Goal: Check status: Check status

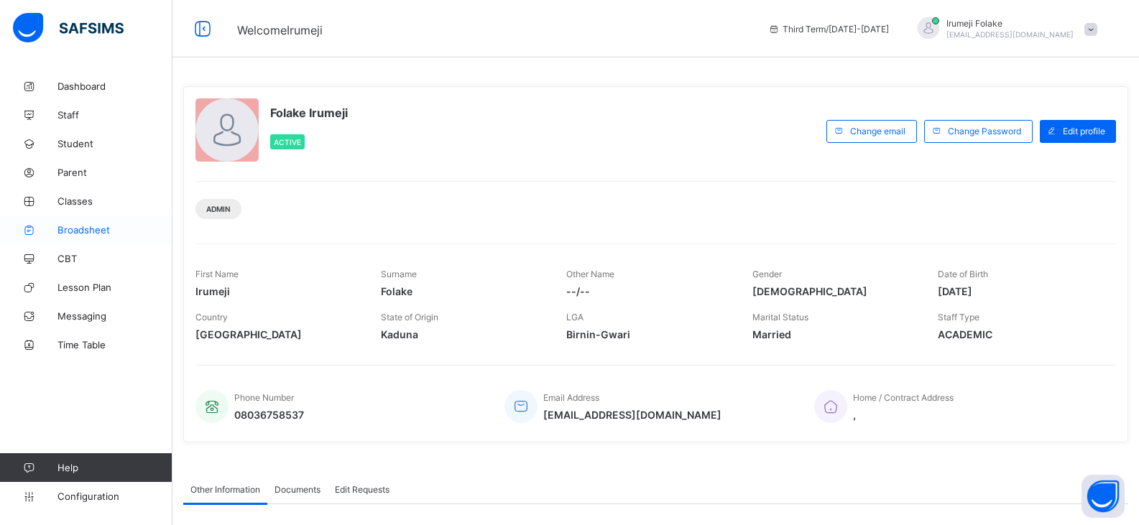
click at [101, 226] on span "Broadsheet" at bounding box center [114, 229] width 115 height 11
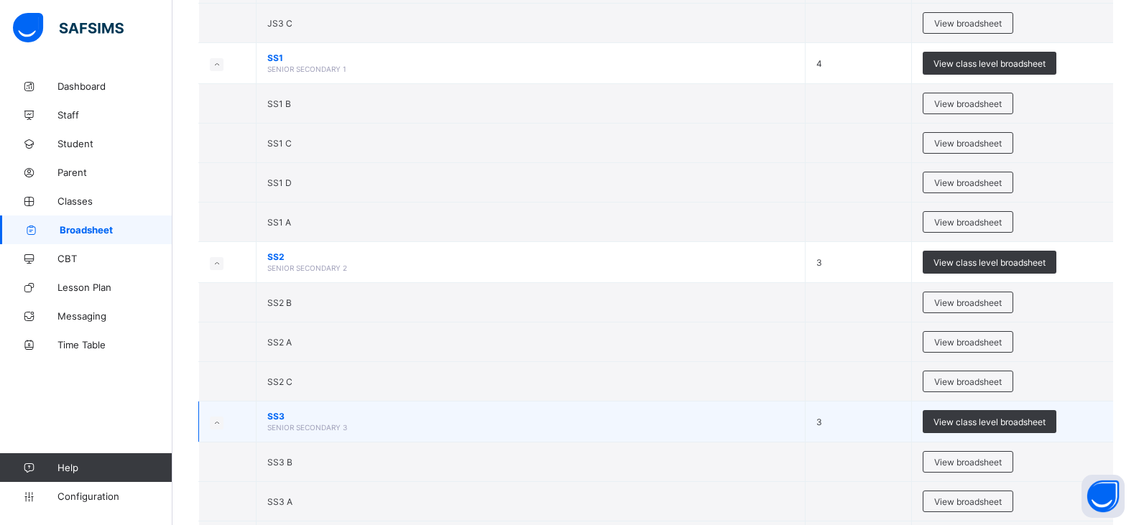
scroll to position [1280, 0]
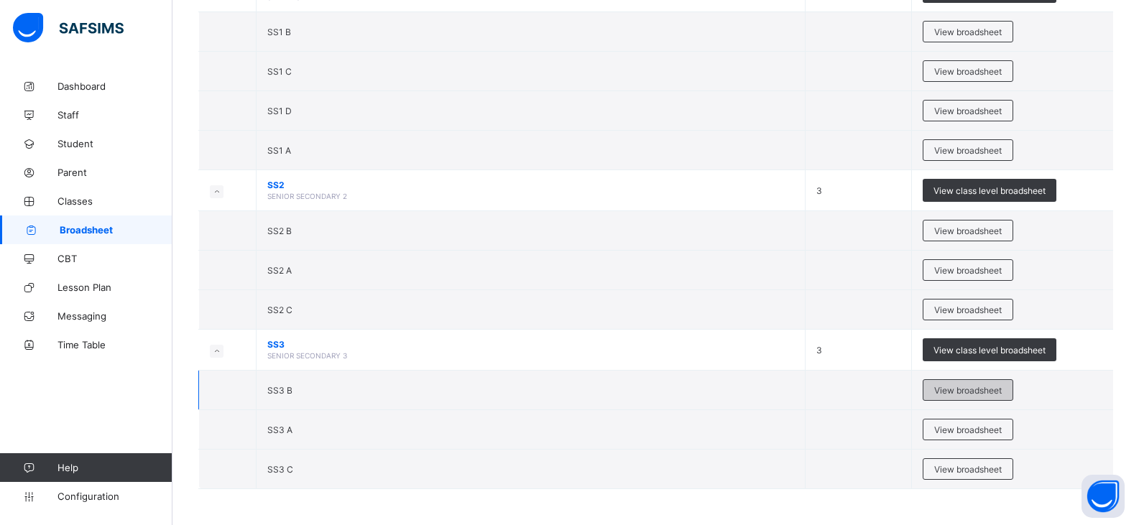
click at [960, 394] on span "View broadsheet" at bounding box center [968, 390] width 68 height 11
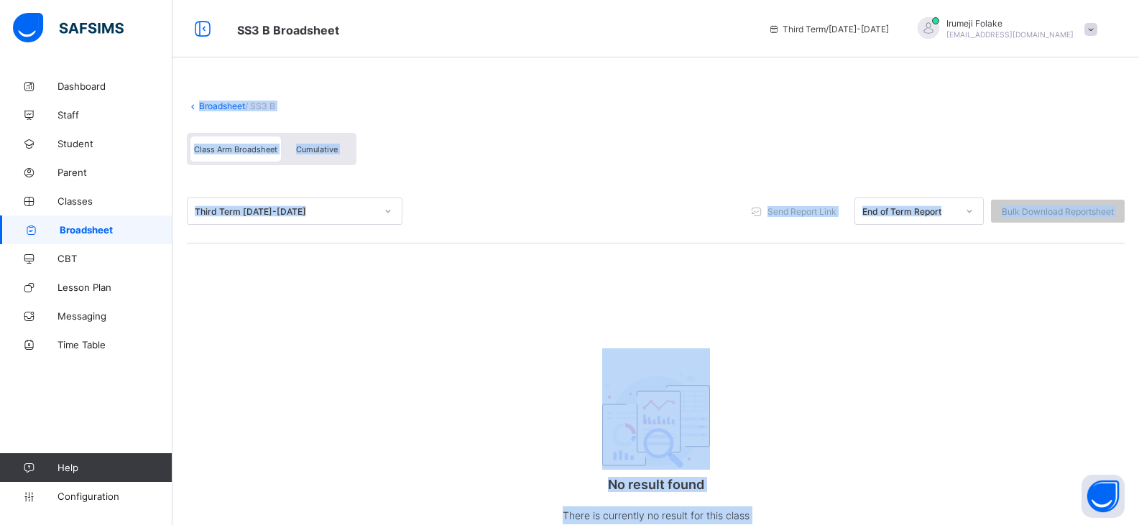
click at [386, 211] on icon at bounding box center [388, 211] width 5 height 3
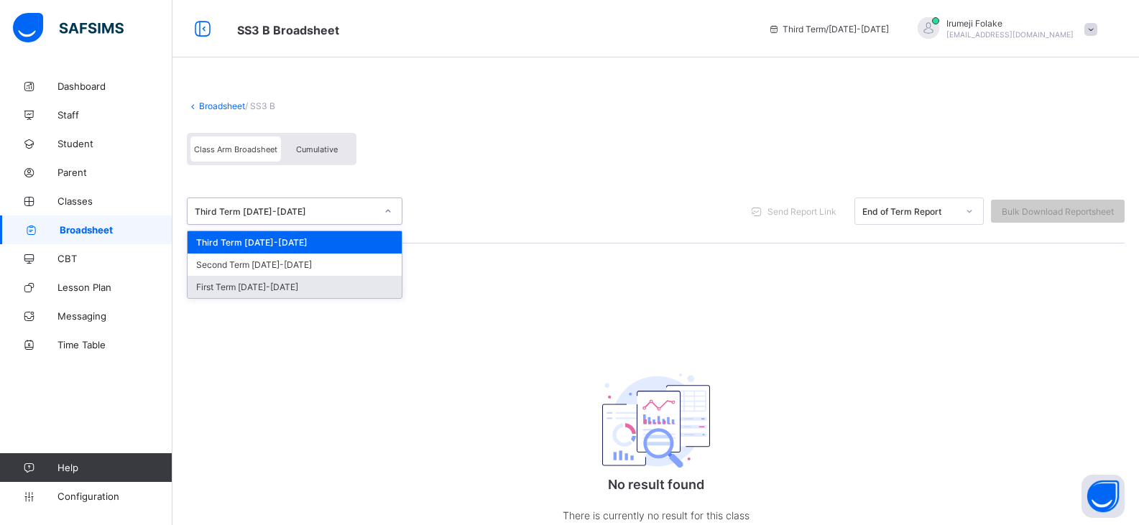
click at [274, 292] on div "First Term [DATE]-[DATE]" at bounding box center [294, 287] width 214 height 22
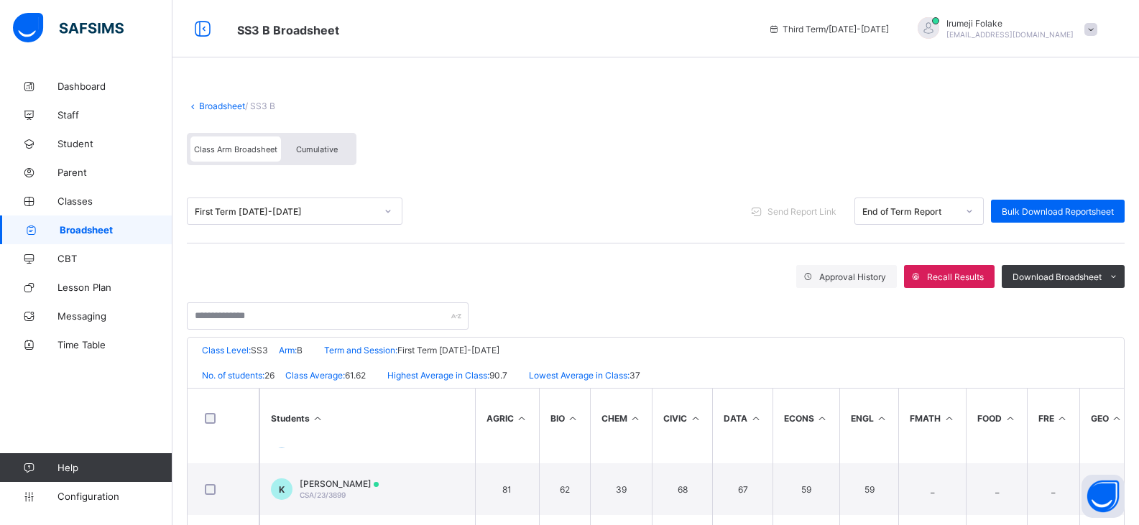
scroll to position [431, 0]
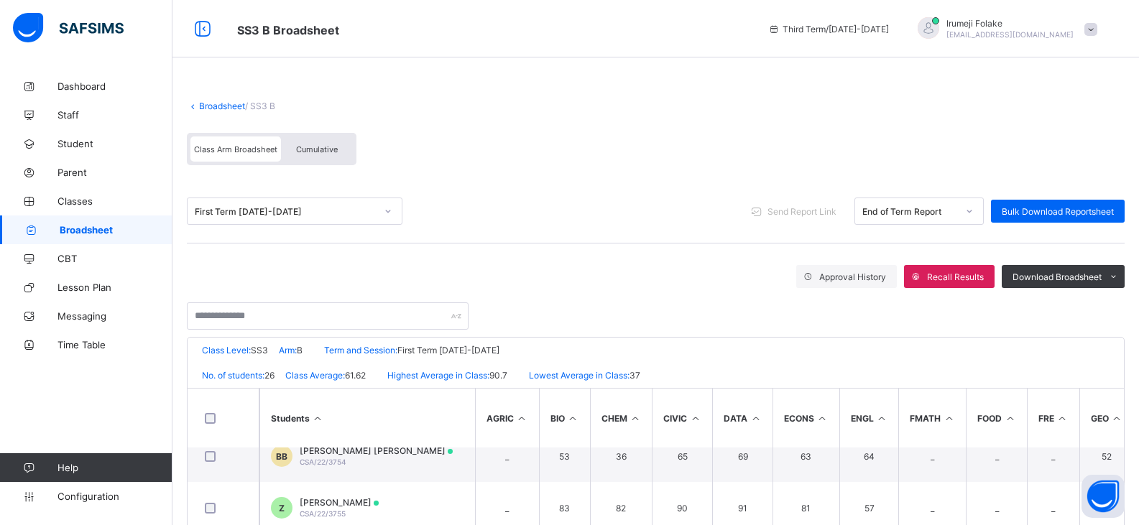
click at [751, 203] on div "First Term [DATE]-[DATE] Send Report Link End of Term Report Bulk Download Repo…" at bounding box center [655, 211] width 937 height 27
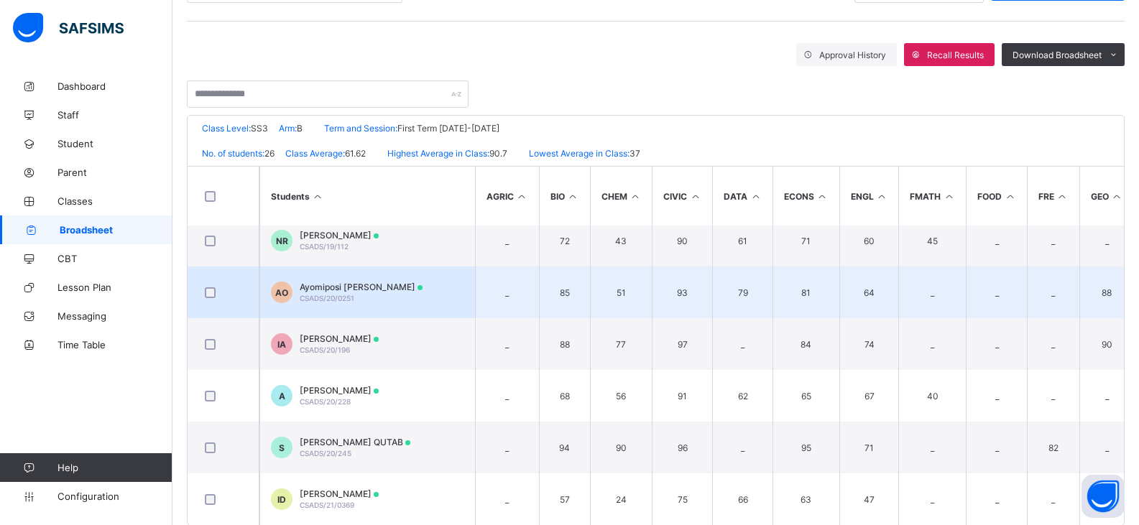
scroll to position [251, 0]
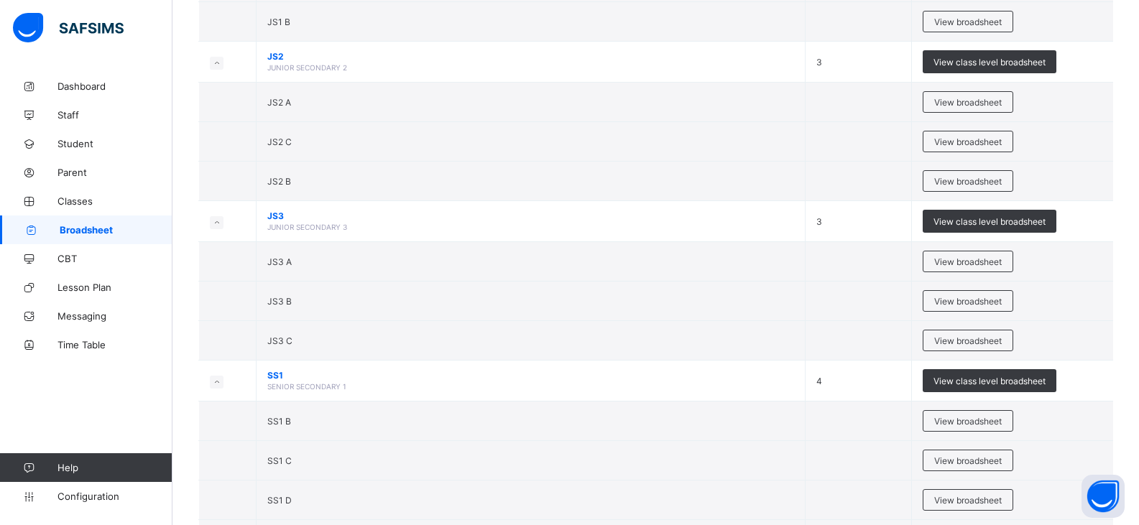
scroll to position [1280, 0]
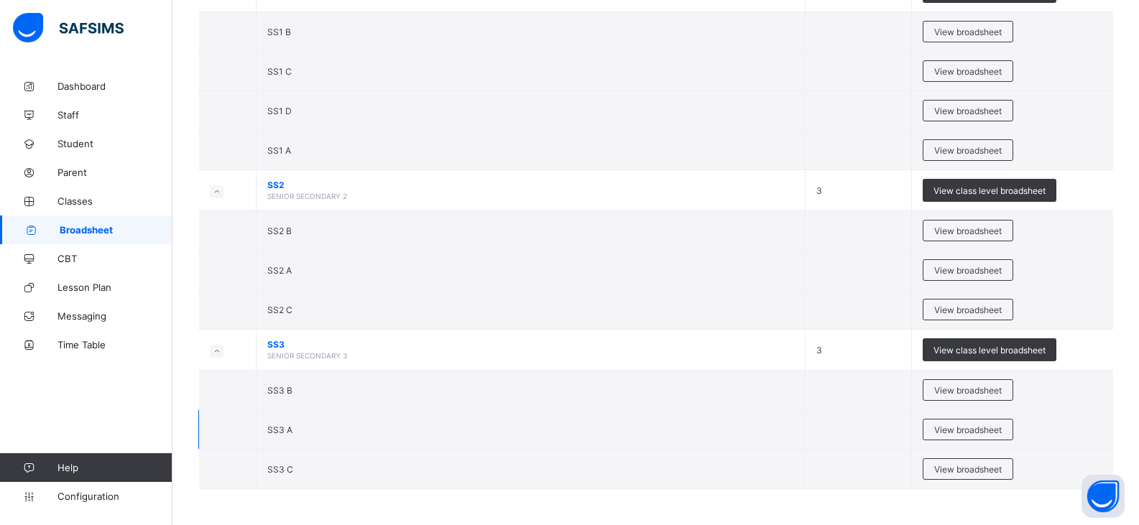
click at [358, 427] on td "SS3 A" at bounding box center [530, 430] width 549 height 40
click at [982, 430] on span "View broadsheet" at bounding box center [968, 430] width 68 height 11
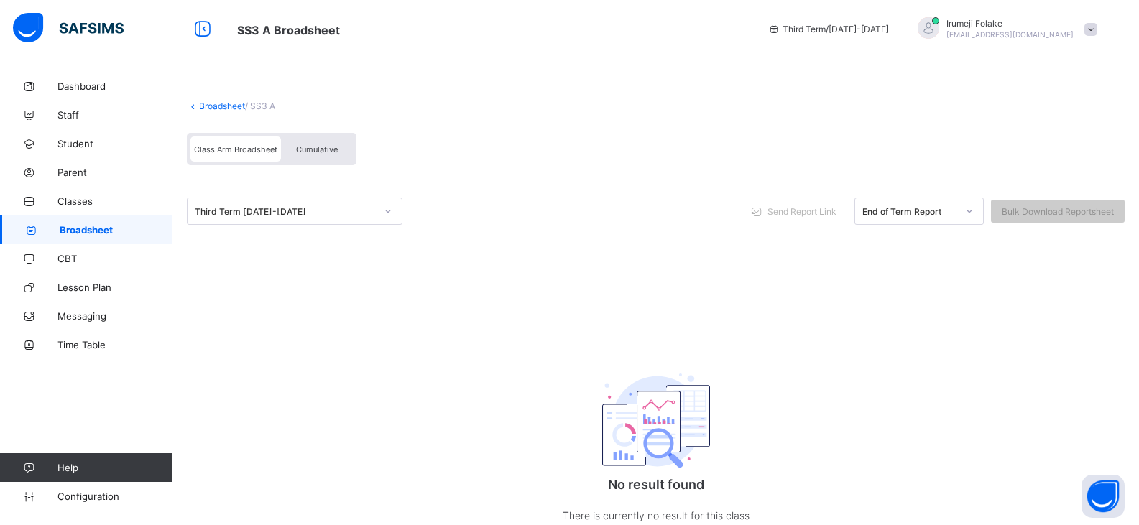
click at [390, 210] on icon at bounding box center [388, 211] width 9 height 14
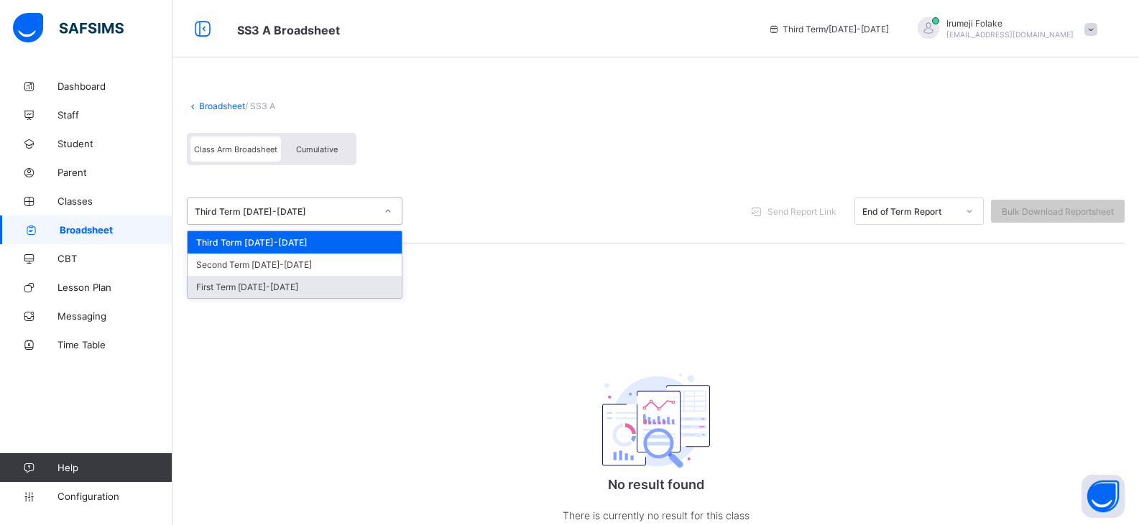
click at [352, 294] on div "First Term [DATE]-[DATE]" at bounding box center [294, 287] width 214 height 22
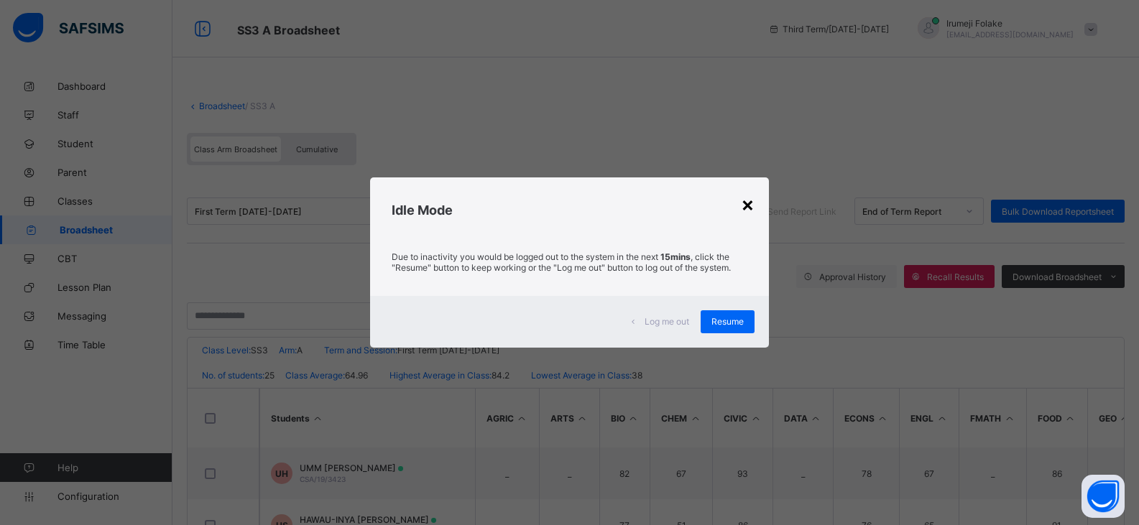
click at [752, 201] on div "×" at bounding box center [748, 204] width 14 height 24
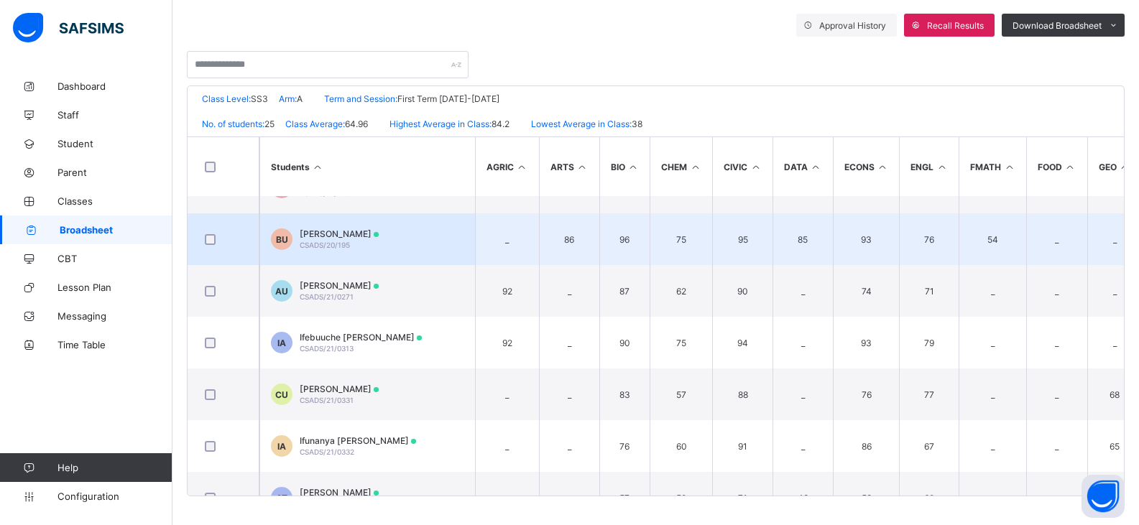
scroll to position [999, 0]
